Goal: Navigation & Orientation: Go to known website

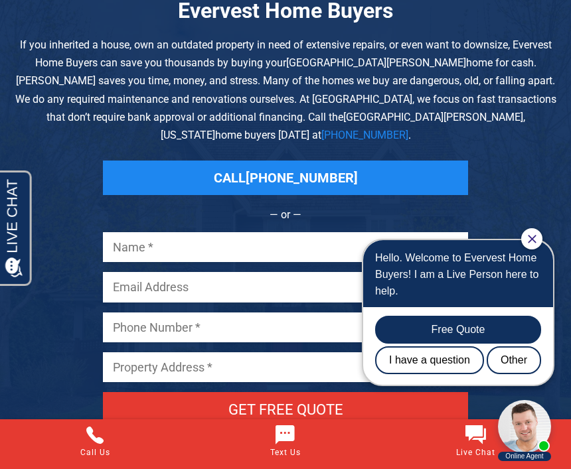
scroll to position [3801, 0]
